Goal: Find specific page/section: Find specific page/section

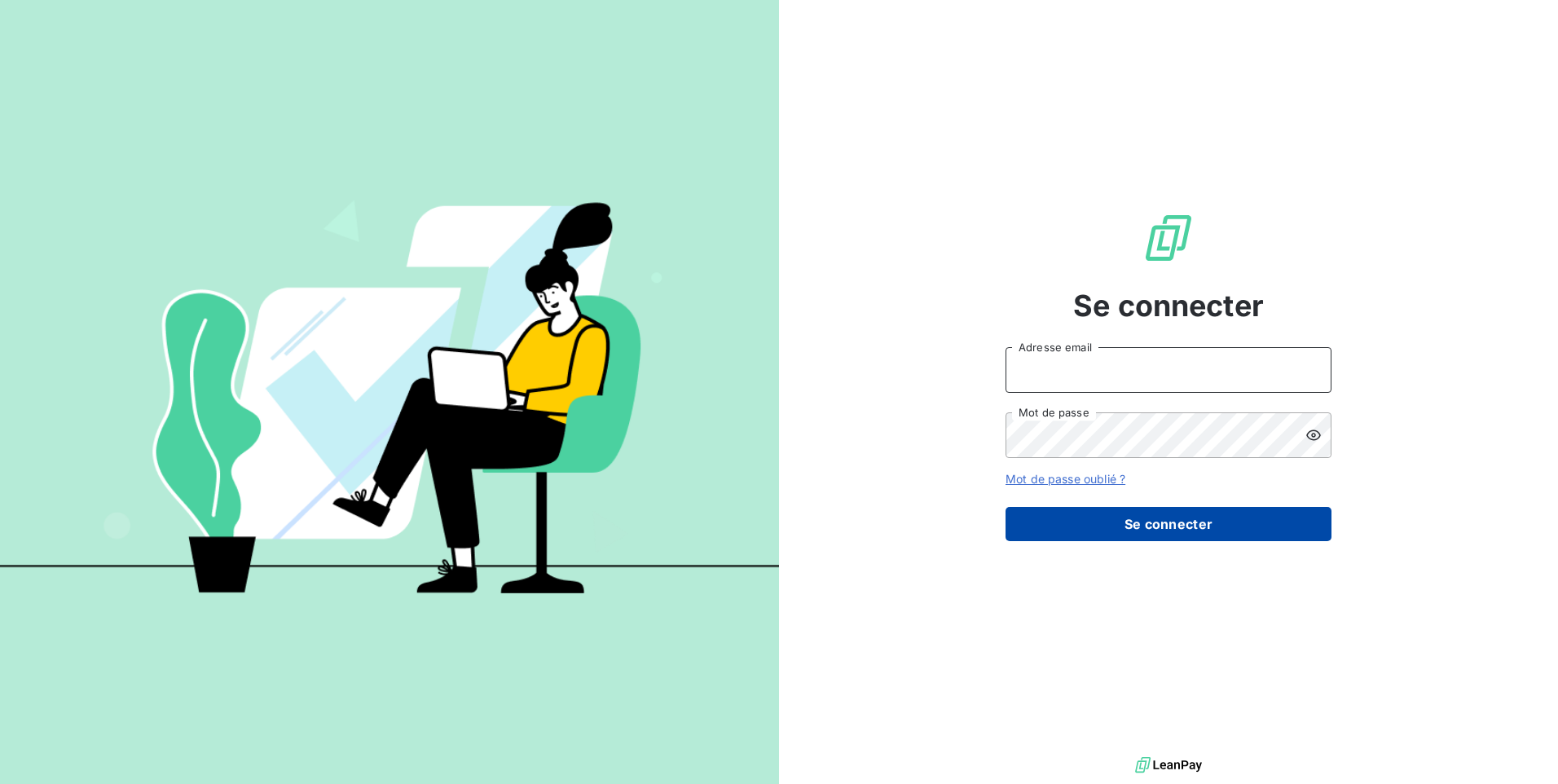
type input "[EMAIL_ADDRESS][DOMAIN_NAME]"
click at [1206, 515] on button "Se connecter" at bounding box center [1169, 524] width 326 height 34
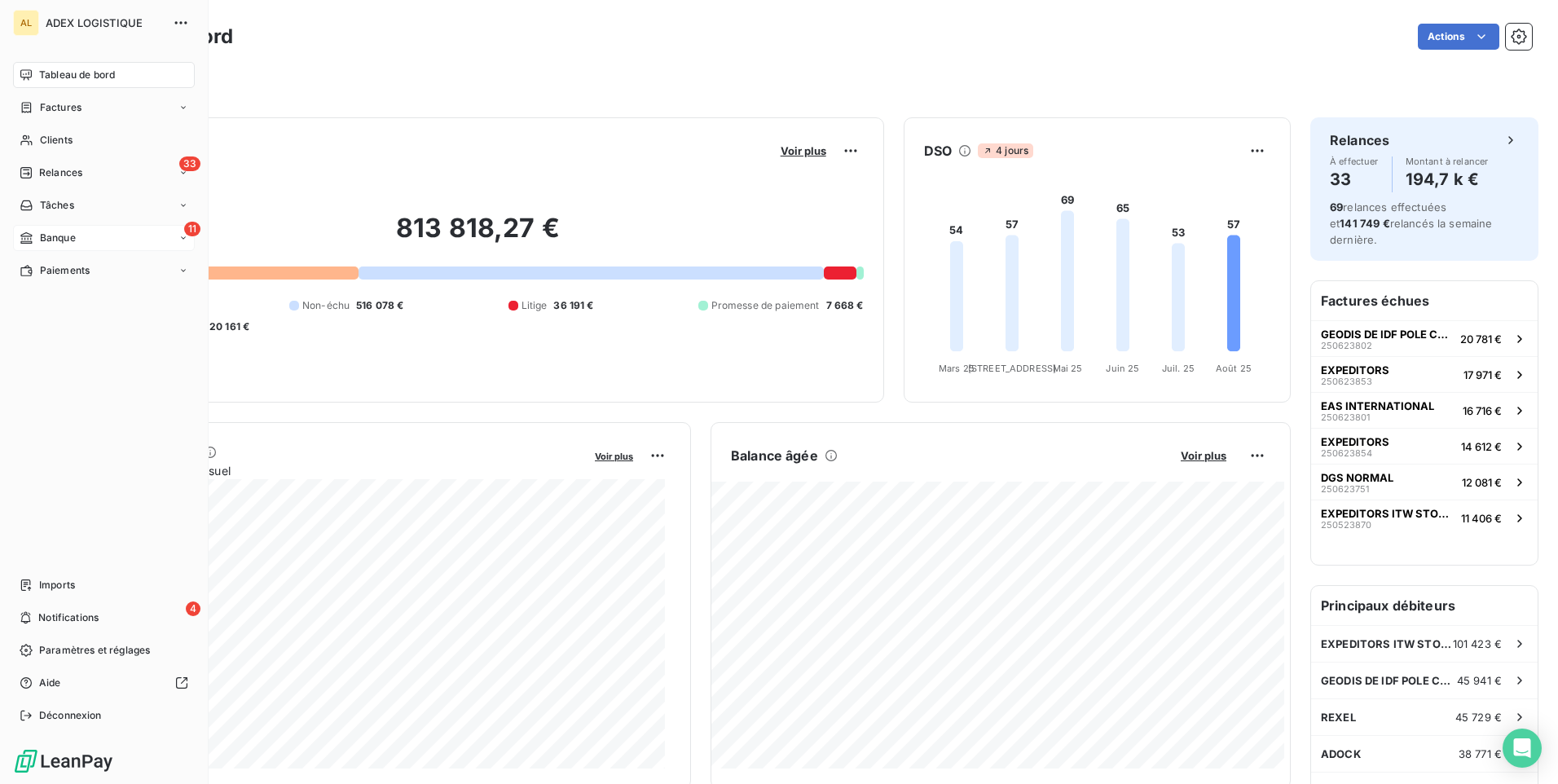
click at [145, 230] on div "11 Banque" at bounding box center [103, 238] width 182 height 26
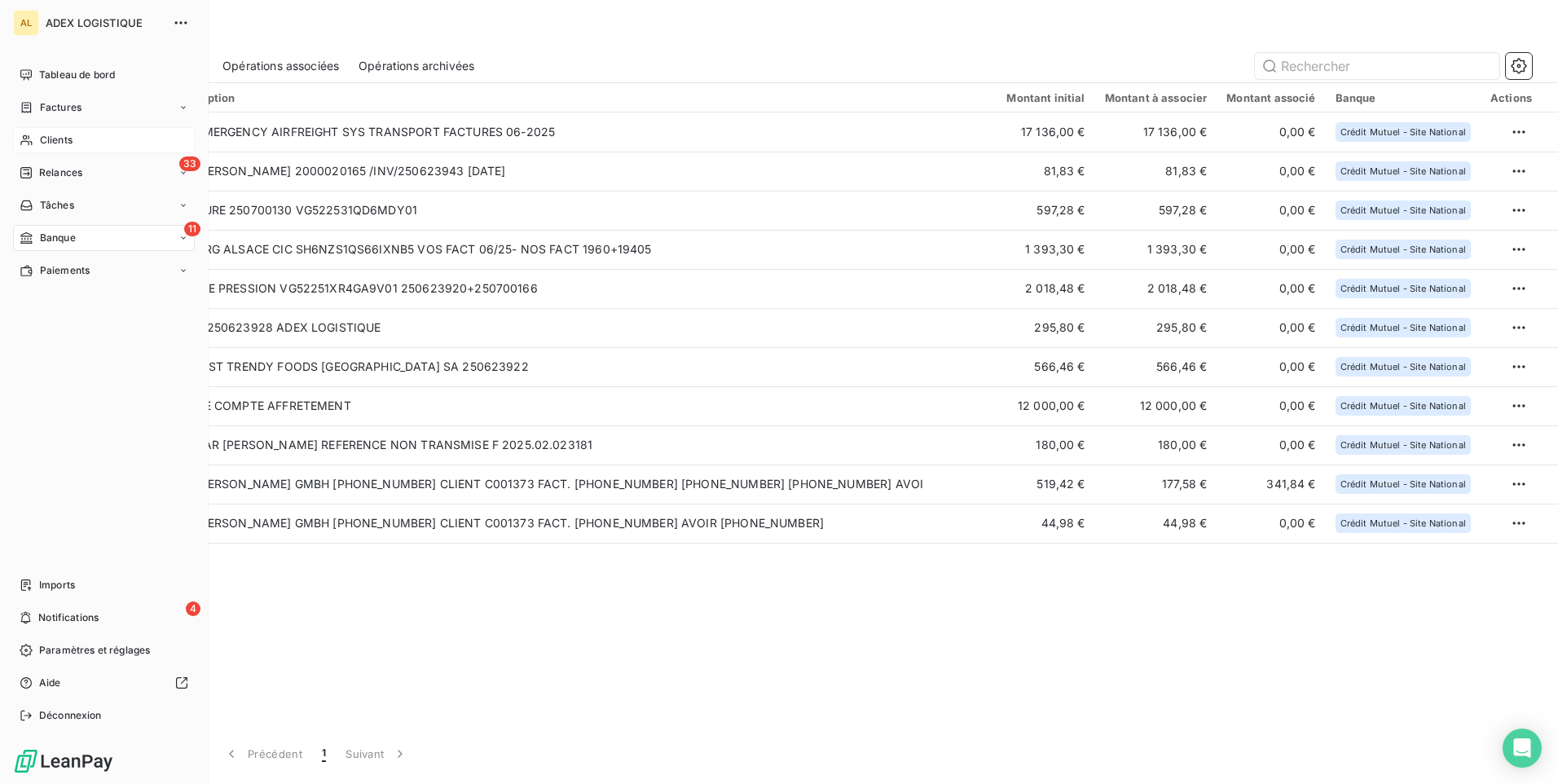
click at [48, 137] on span "Clients" at bounding box center [56, 140] width 33 height 15
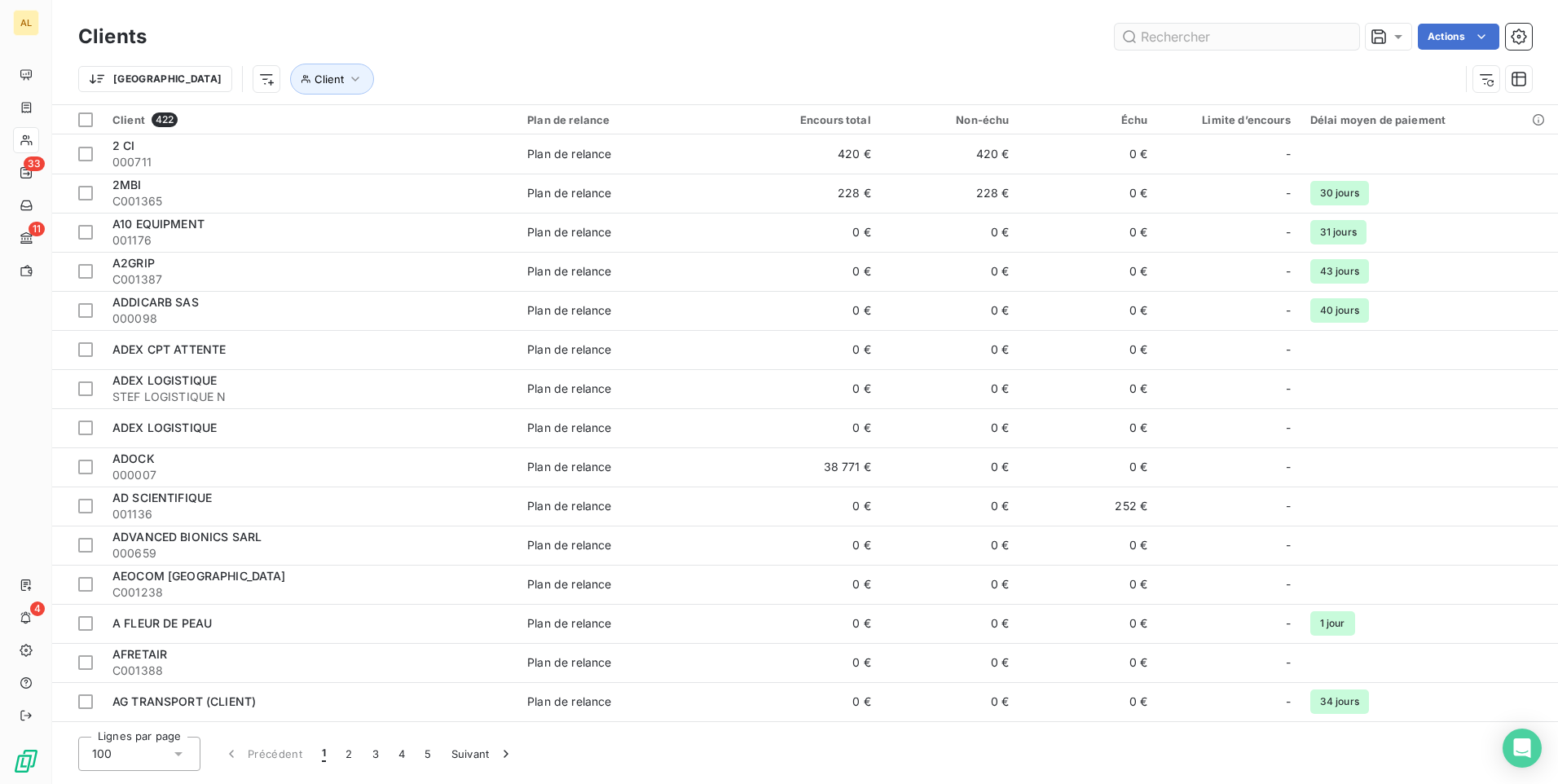
click at [1248, 43] on input "text" at bounding box center [1237, 36] width 244 height 26
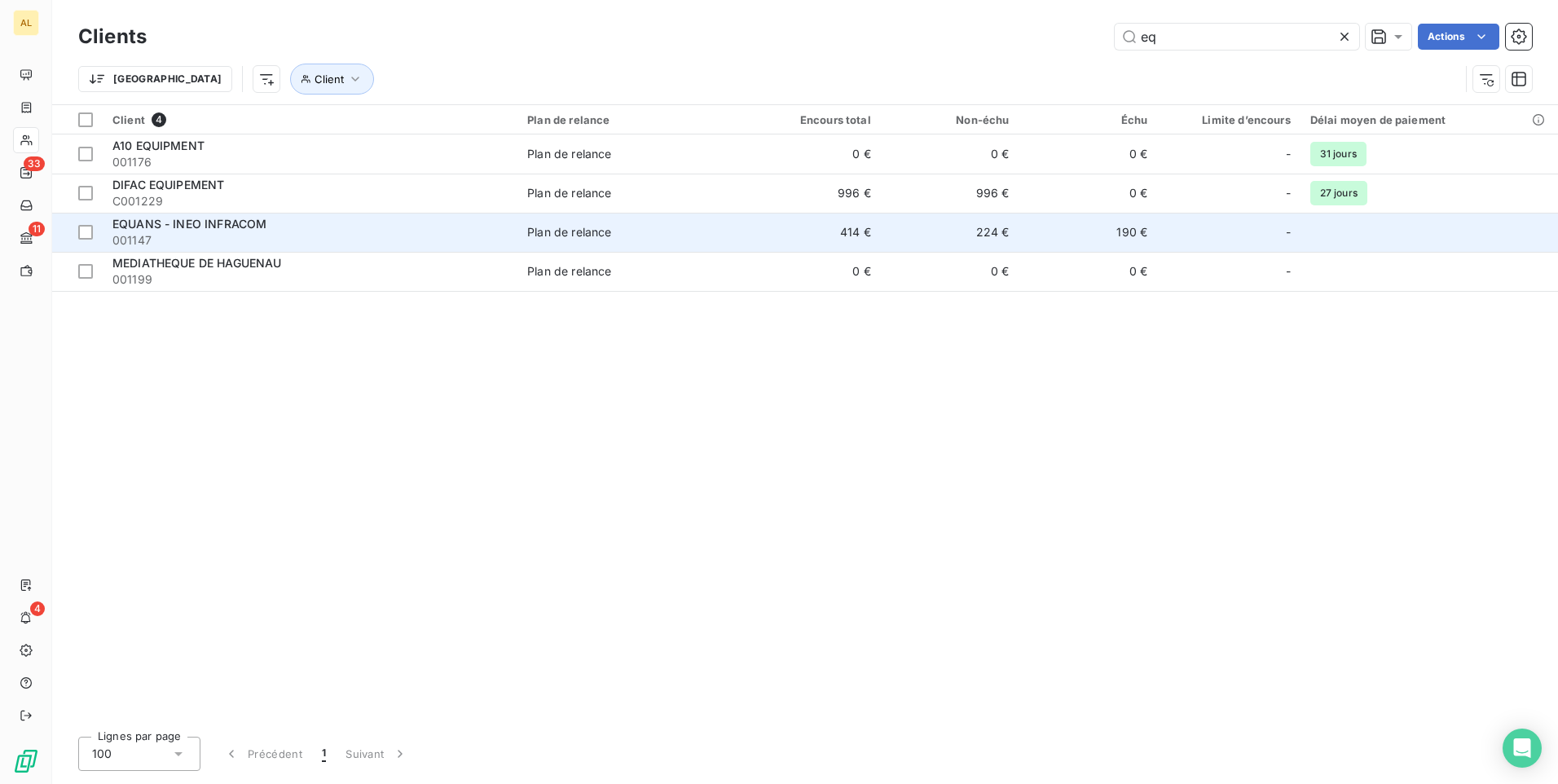
type input "eq"
click at [368, 232] on span "001147" at bounding box center [310, 240] width 395 height 16
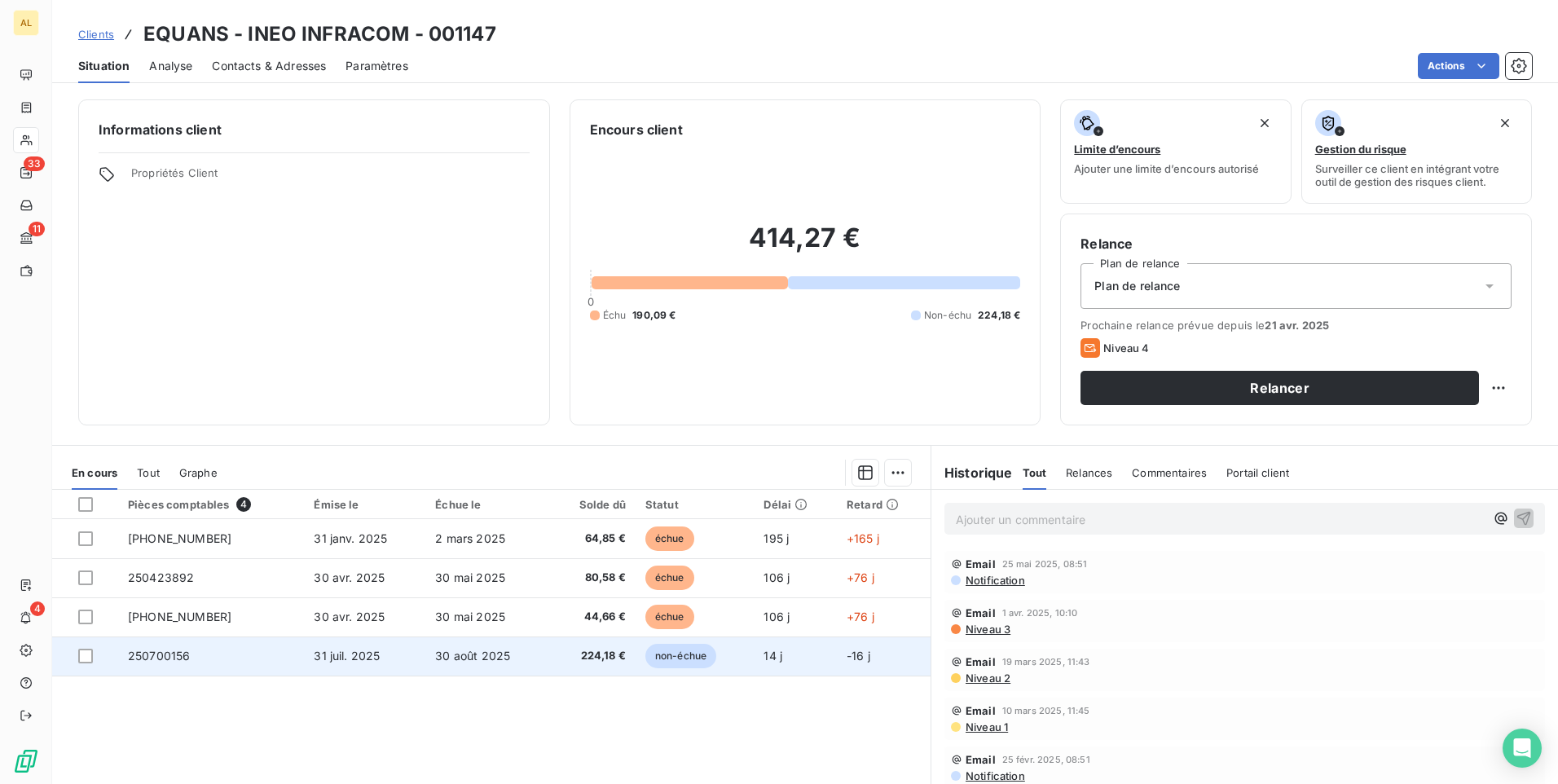
click at [204, 648] on td "250700156" at bounding box center [211, 656] width 186 height 39
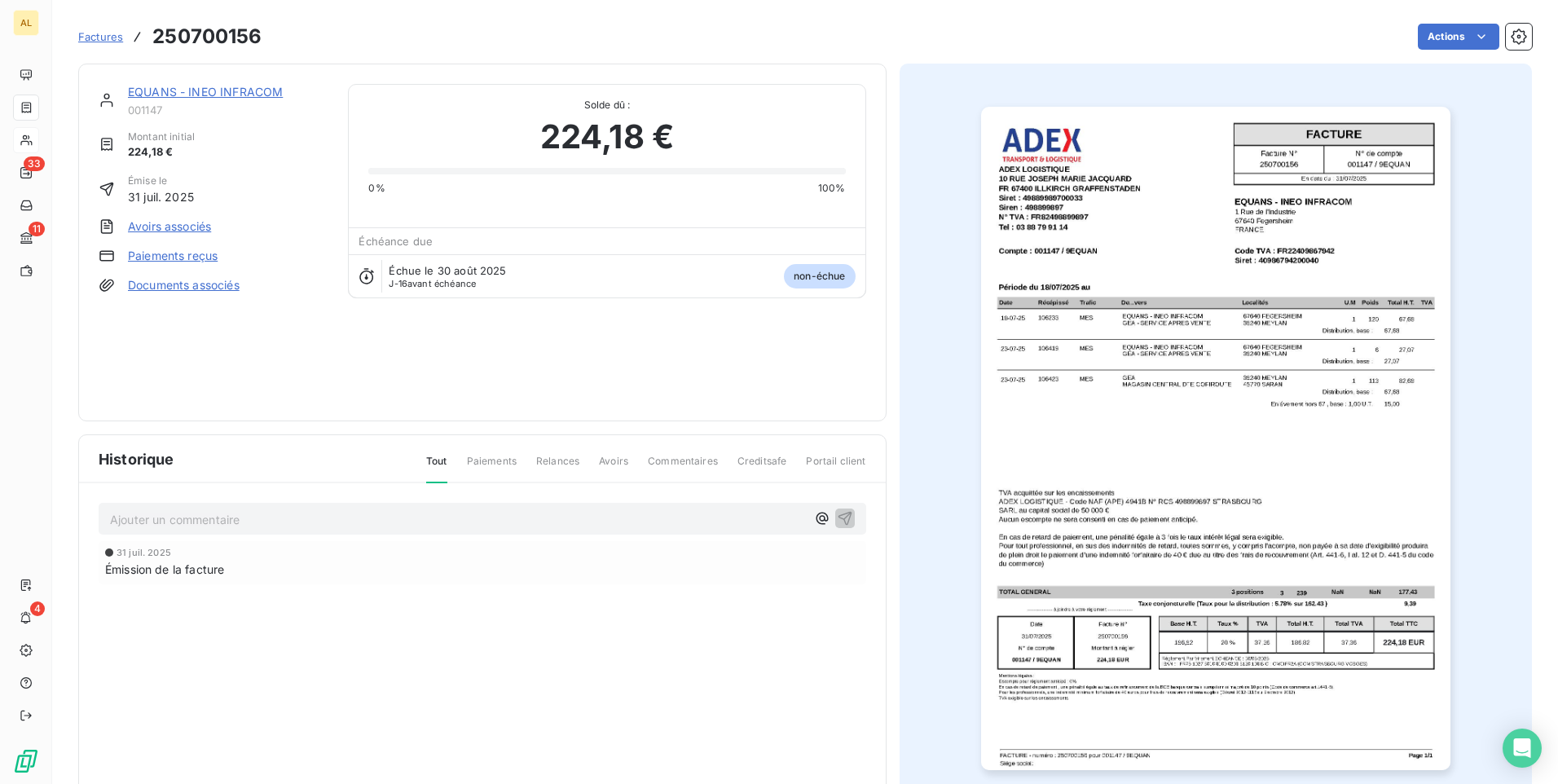
click at [1089, 402] on img "button" at bounding box center [1217, 439] width 470 height 664
click at [1323, 127] on img "button" at bounding box center [1217, 439] width 470 height 664
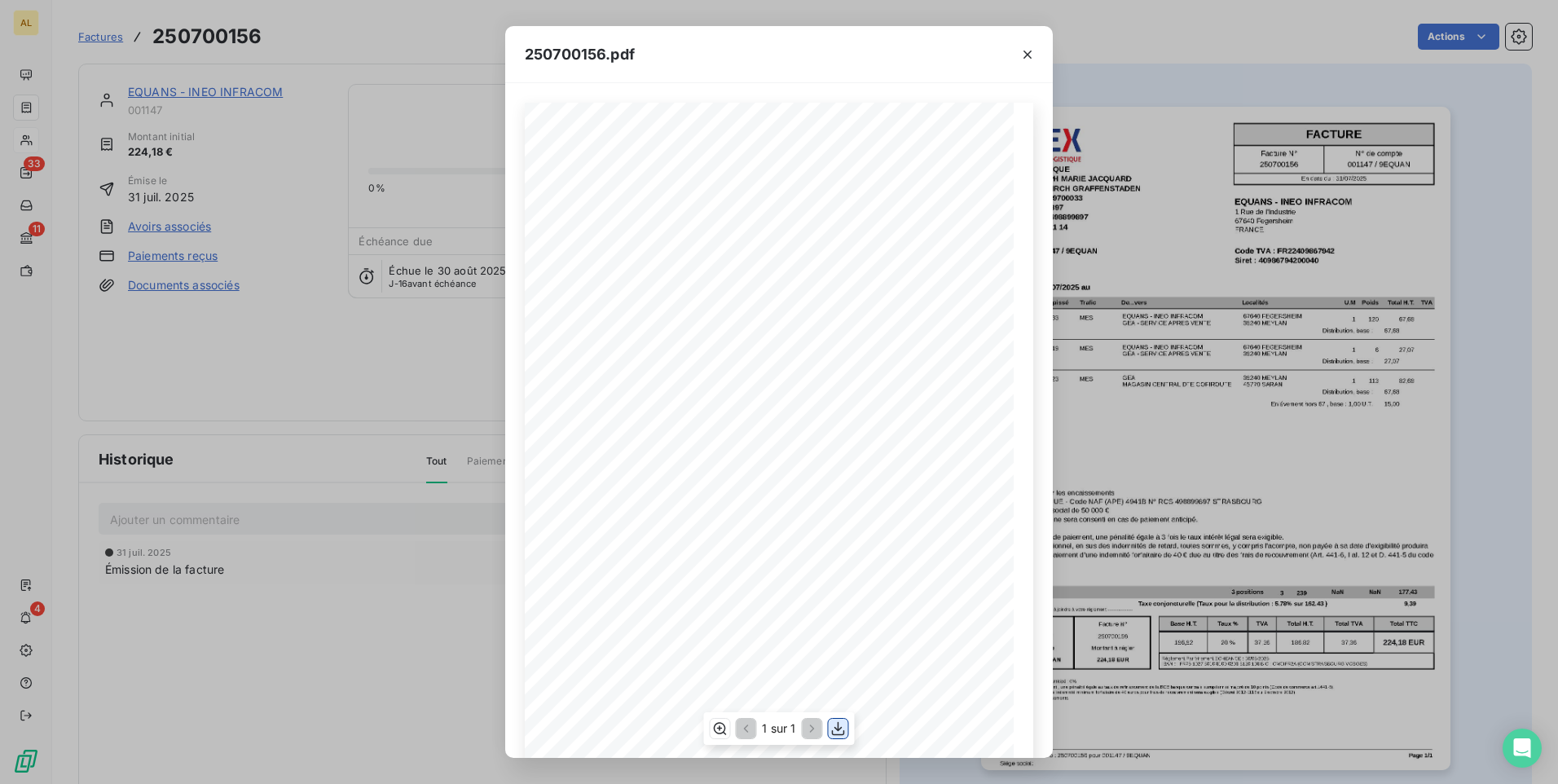
click at [834, 722] on icon "button" at bounding box center [838, 728] width 16 height 16
click at [1027, 55] on icon "button" at bounding box center [1027, 54] width 16 height 16
